Goal: Check status: Check status

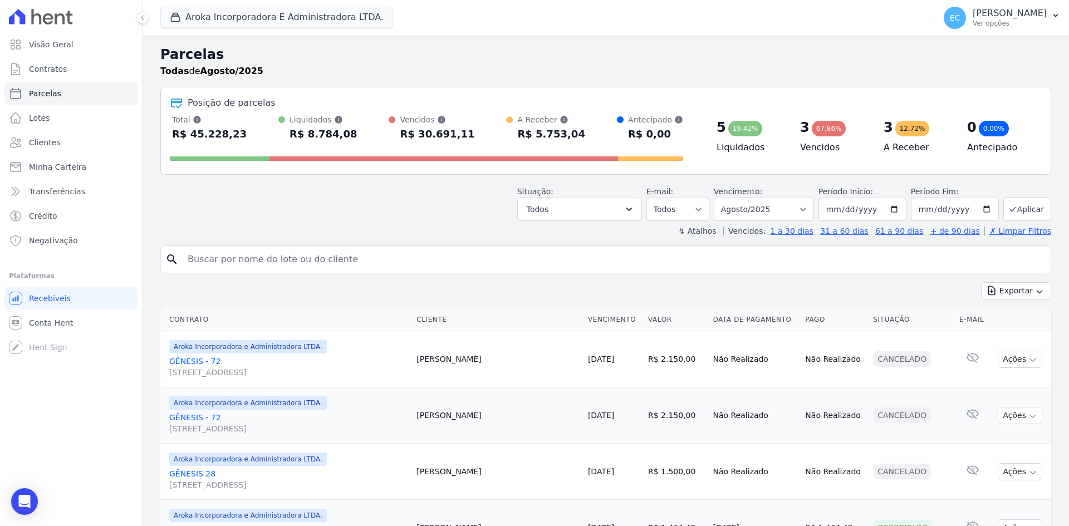
select select
click at [307, 53] on h2 "Parcelas" at bounding box center [605, 55] width 891 height 20
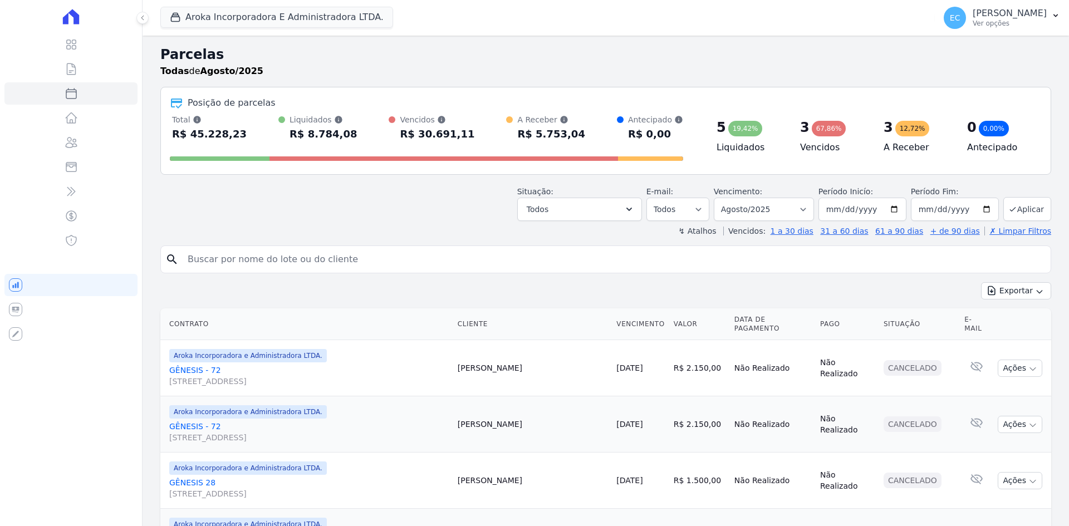
select select
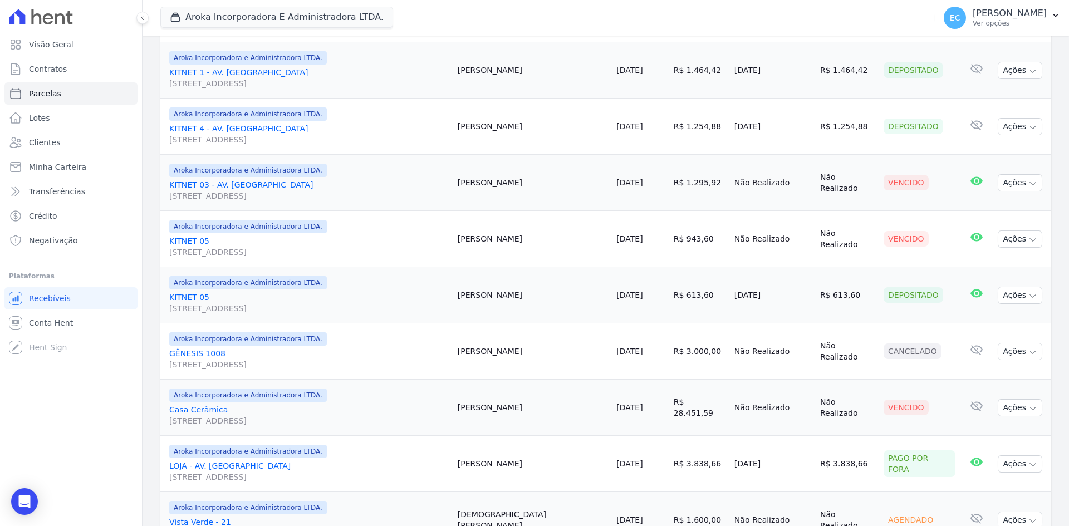
scroll to position [405, 0]
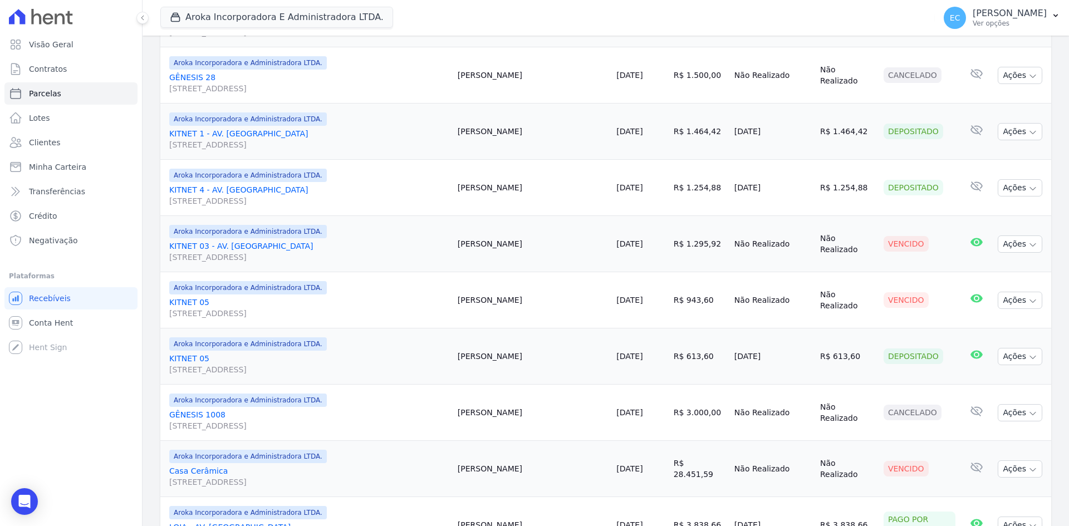
click at [224, 240] on link "KITNET 03 - AV. GOIÁS Avenida Goiás, 3540, KITNET 03, Barcelona" at bounding box center [308, 251] width 279 height 22
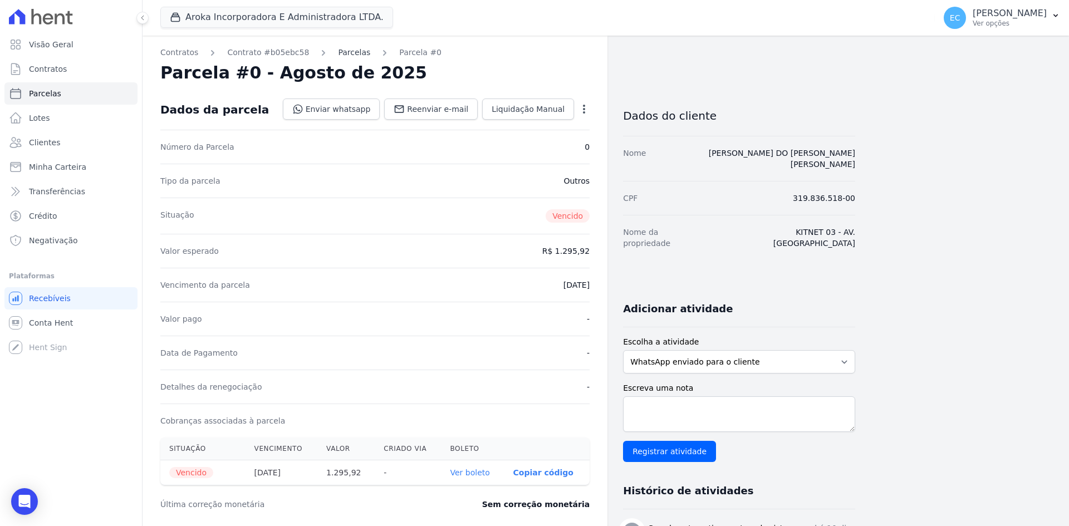
click at [343, 57] on link "Parcelas" at bounding box center [354, 53] width 32 height 12
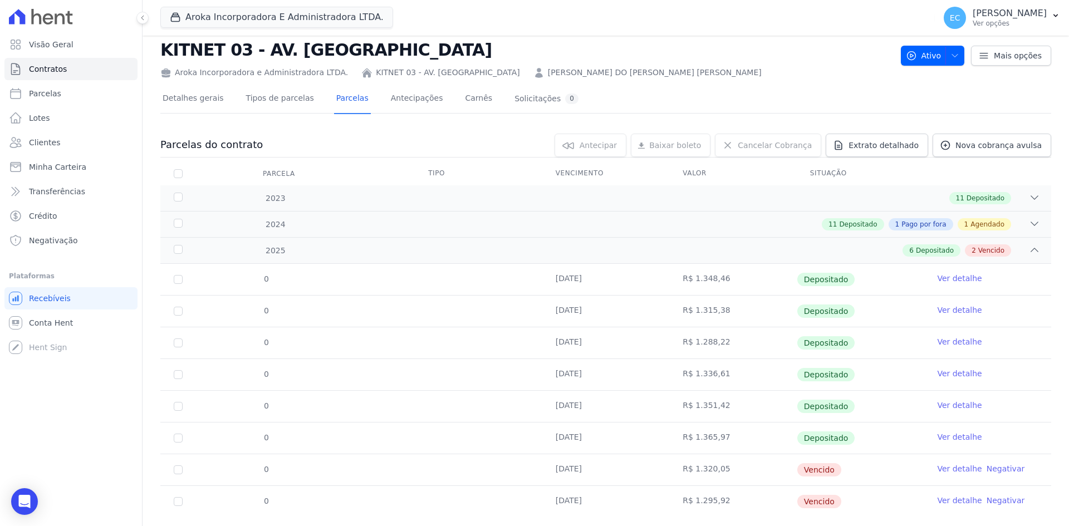
scroll to position [18, 0]
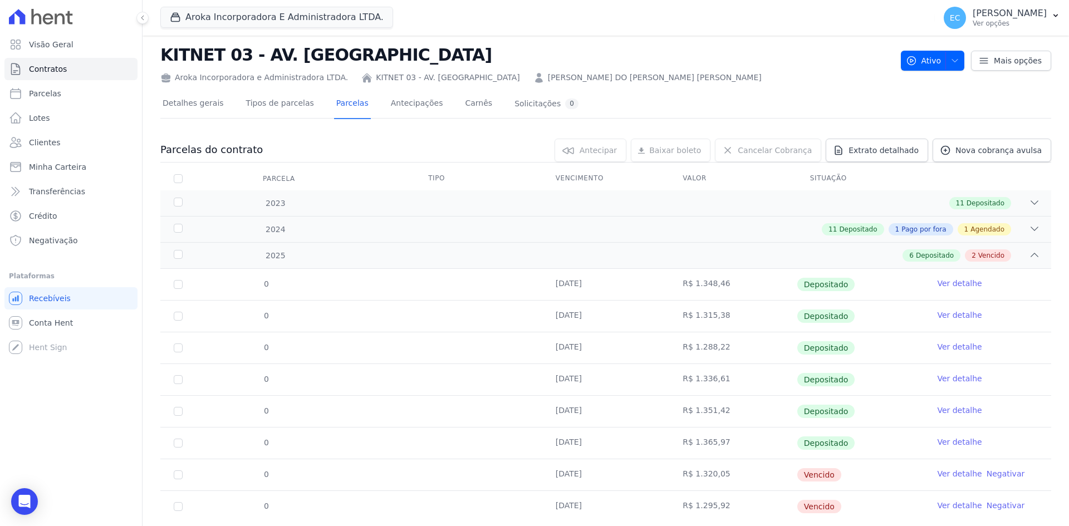
drag, startPoint x: 312, startPoint y: 77, endPoint x: 361, endPoint y: 77, distance: 49.0
click at [361, 77] on div "Aroka Incorporadora e Administradora LTDA. KITNET 03 - AV. GOIÁS AQUILA NEEMIAS…" at bounding box center [525, 75] width 731 height 16
drag, startPoint x: 281, startPoint y: 78, endPoint x: 352, endPoint y: 75, distance: 71.3
click at [352, 75] on div "Aroka Incorporadora e Administradora LTDA. KITNET 03 - AV. GOIÁS AQUILA NEEMIAS…" at bounding box center [525, 75] width 731 height 16
click at [386, 47] on h2 "KITNET 03 - AV. [GEOGRAPHIC_DATA]" at bounding box center [525, 54] width 731 height 25
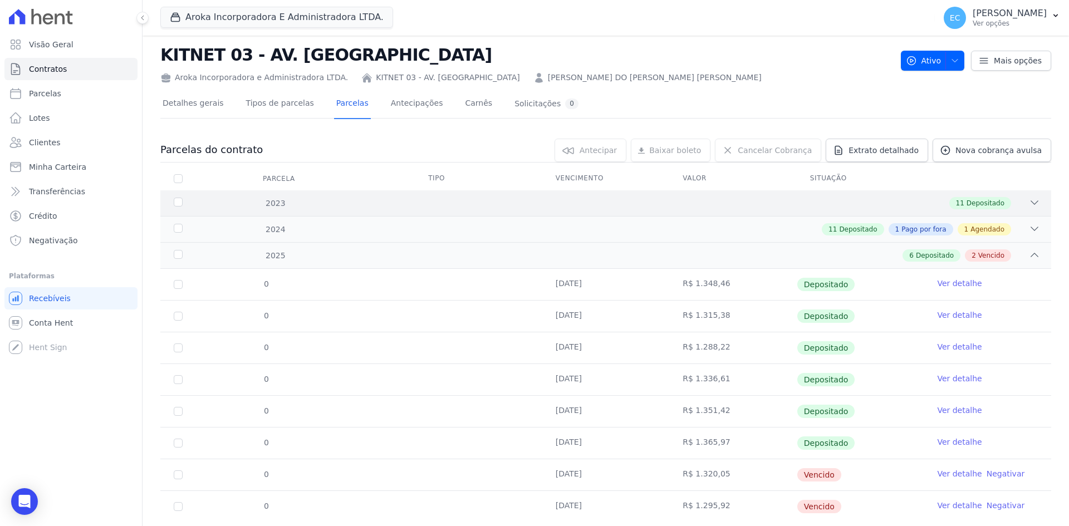
scroll to position [0, 0]
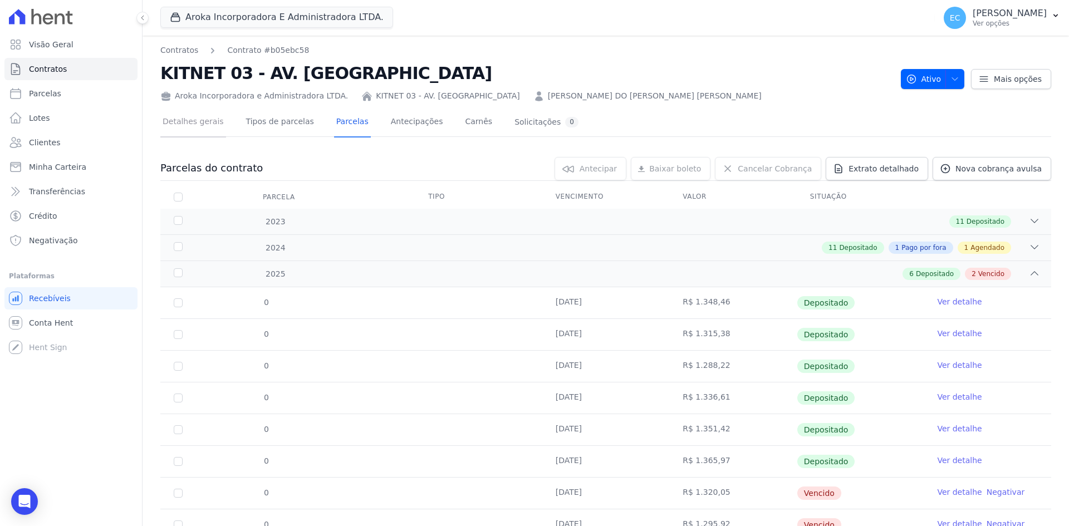
click at [184, 126] on link "Detalhes gerais" at bounding box center [193, 122] width 66 height 29
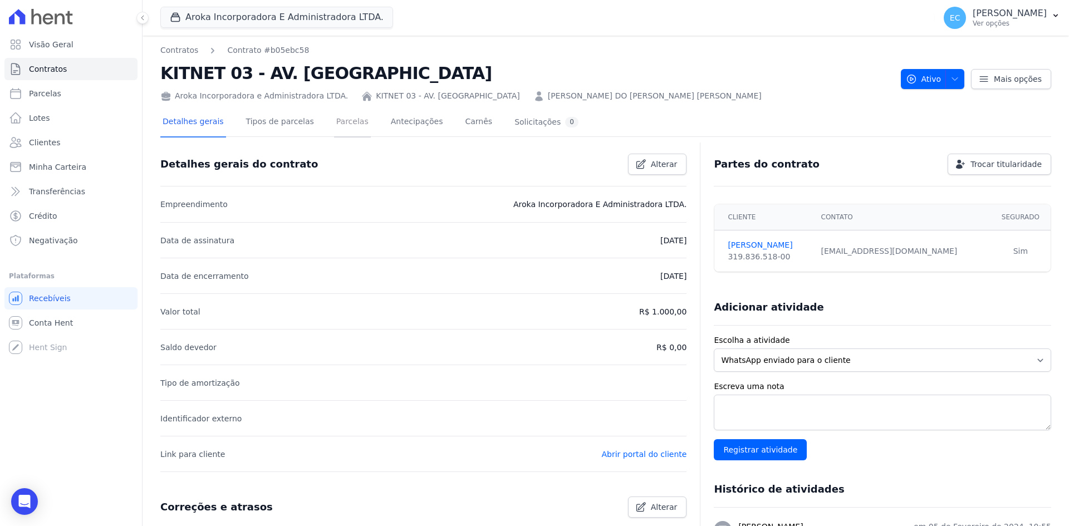
click at [335, 123] on link "Parcelas" at bounding box center [352, 122] width 37 height 29
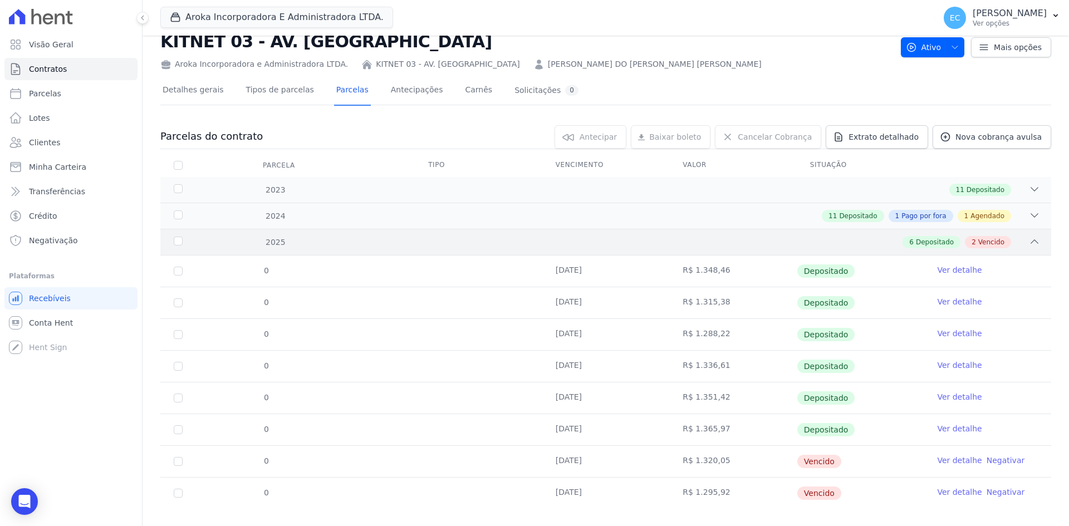
scroll to position [48, 0]
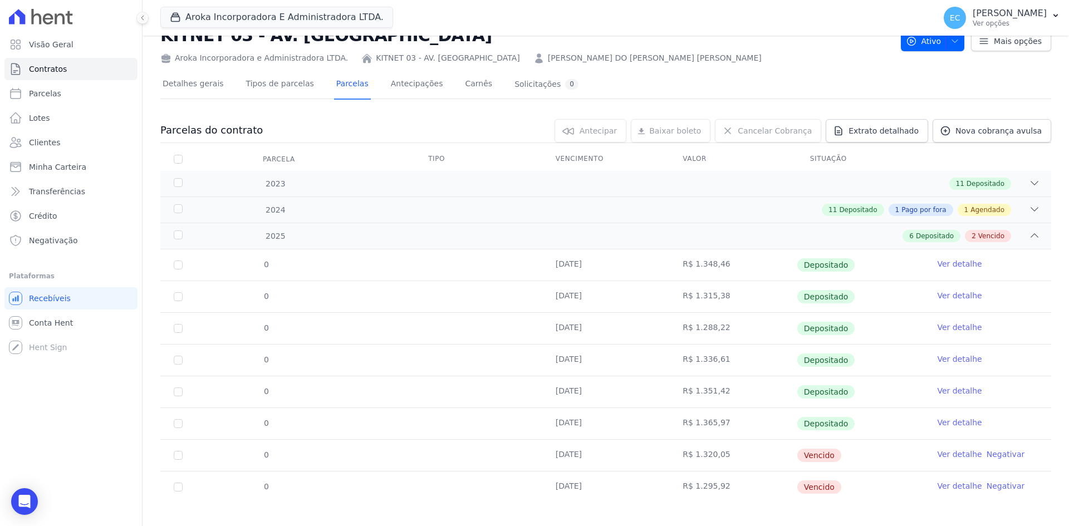
scroll to position [48, 0]
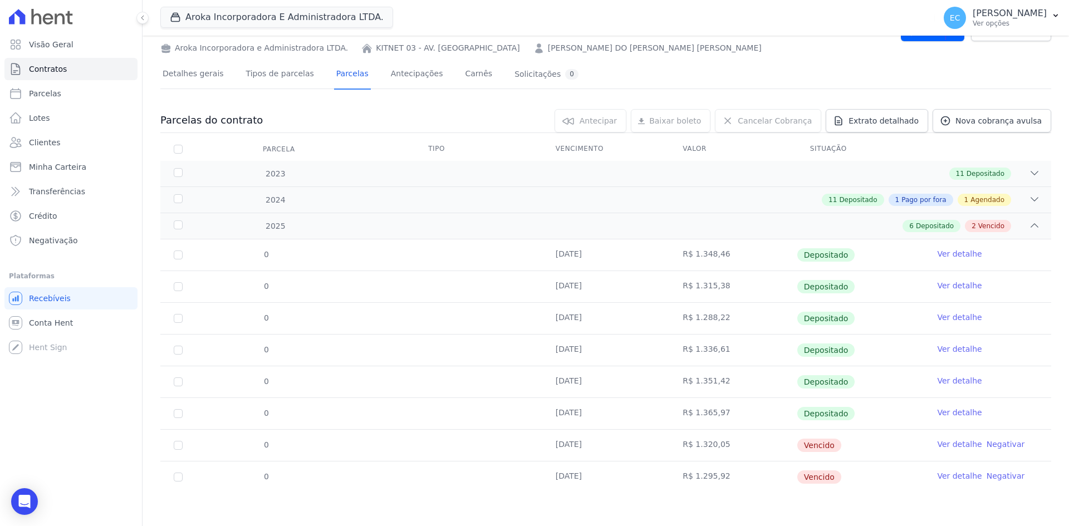
click at [324, 121] on div "0 selecionada(s) [GEOGRAPHIC_DATA] [GEOGRAPHIC_DATA] Renegociar [GEOGRAPHIC_DAT…" at bounding box center [657, 120] width 788 height 23
